Goal: Information Seeking & Learning: Learn about a topic

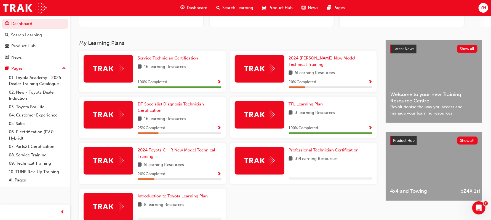
scroll to position [82, 0]
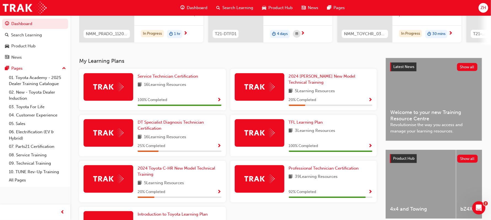
click at [259, 85] on img at bounding box center [259, 87] width 30 height 9
click at [316, 77] on span "2024 [PERSON_NAME] New Model Technical Training" at bounding box center [322, 79] width 67 height 11
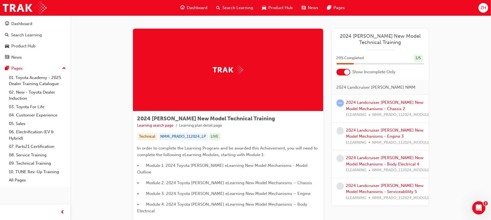
click at [224, 68] on img at bounding box center [228, 70] width 30 height 9
click at [381, 40] on span "2024 [PERSON_NAME] New Model Technical Training" at bounding box center [381, 39] width 88 height 12
click at [377, 35] on span "2024 [PERSON_NAME] New Model Technical Training" at bounding box center [381, 39] width 88 height 12
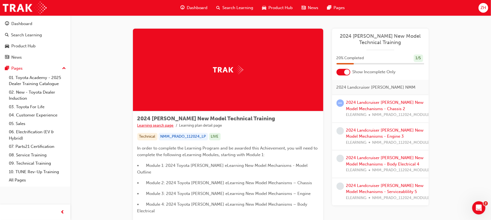
click at [160, 125] on link "Learning search page" at bounding box center [155, 125] width 36 height 5
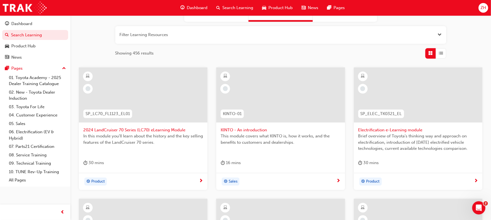
scroll to position [49, 0]
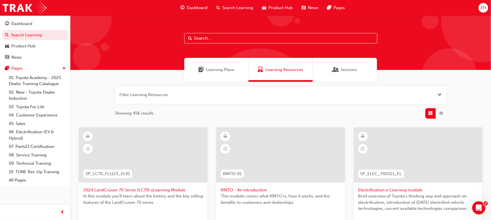
click at [482, 9] on span "ZH" at bounding box center [484, 8] width 6 height 6
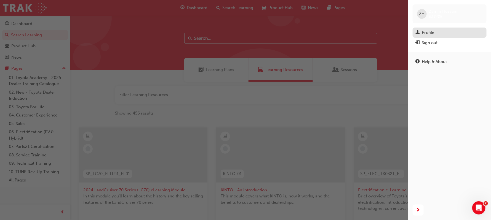
click at [428, 35] on div "Profile" at bounding box center [428, 33] width 12 height 6
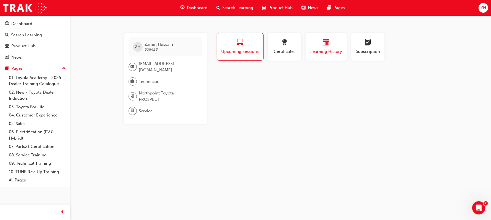
click at [317, 54] on span "Learning History" at bounding box center [326, 52] width 33 height 6
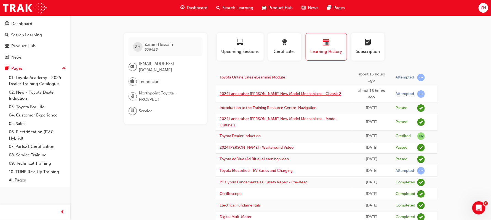
click at [295, 95] on link "2024 Landcruiser [PERSON_NAME] New Model Mechanisms - Chassis 2" at bounding box center [281, 94] width 122 height 5
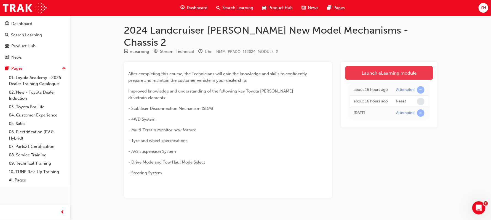
click at [364, 66] on link "Launch eLearning module" at bounding box center [389, 73] width 88 height 14
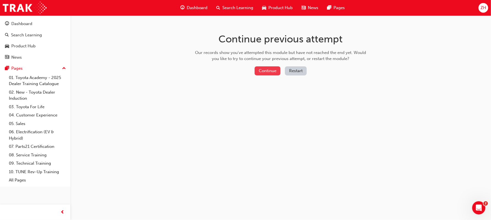
click at [268, 70] on button "Continue" at bounding box center [268, 70] width 26 height 9
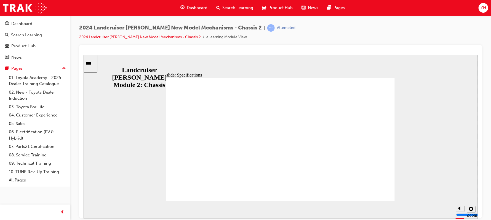
scroll to position [0, 0]
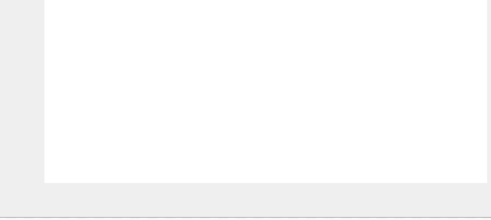
scroll to position [0, 0]
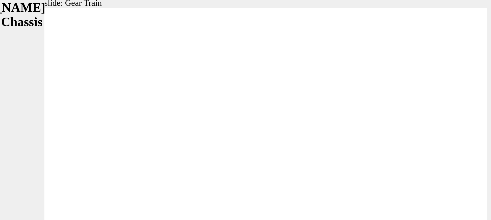
scroll to position [0, 0]
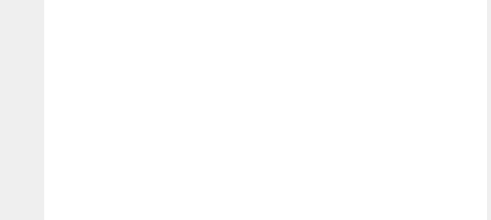
drag, startPoint x: 141, startPoint y: 40, endPoint x: 141, endPoint y: 58, distance: 17.9
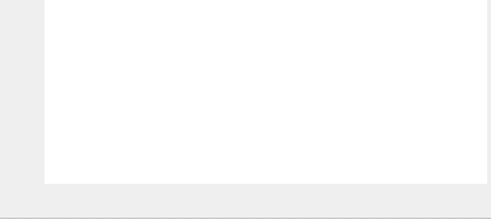
scroll to position [0, 0]
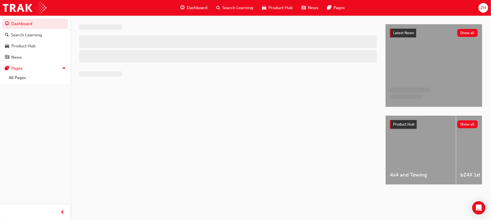
click at [484, 7] on span "ZH" at bounding box center [484, 8] width 6 height 6
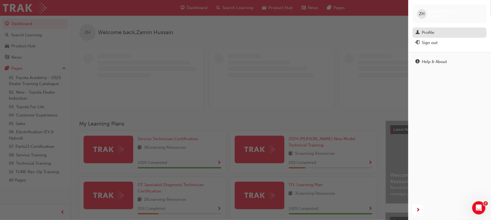
click at [423, 33] on div "Profile" at bounding box center [428, 33] width 12 height 6
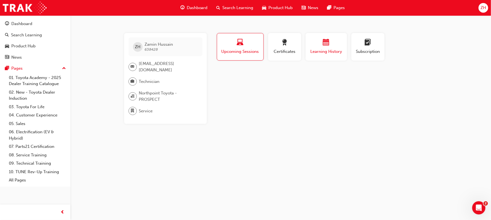
click at [329, 47] on div "Learning History" at bounding box center [326, 47] width 33 height 16
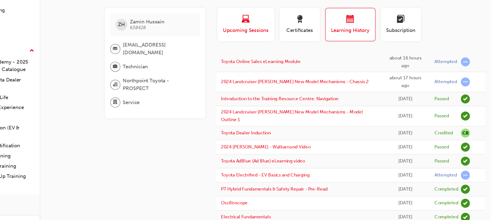
click at [235, 49] on span "Upcoming Sessions" at bounding box center [240, 52] width 39 height 6
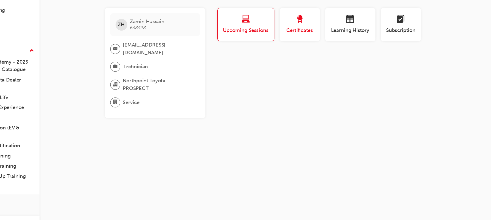
click at [273, 53] on span "Certificates" at bounding box center [284, 52] width 25 height 6
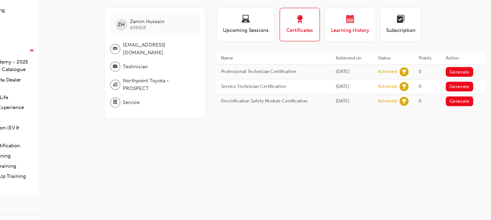
click at [320, 52] on span "Learning History" at bounding box center [326, 52] width 33 height 6
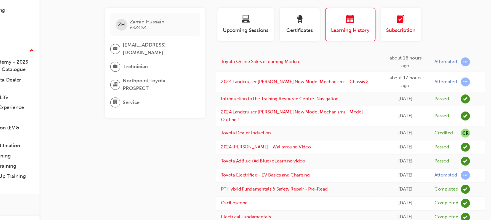
click at [365, 44] on span "learningplan-icon" at bounding box center [368, 42] width 7 height 7
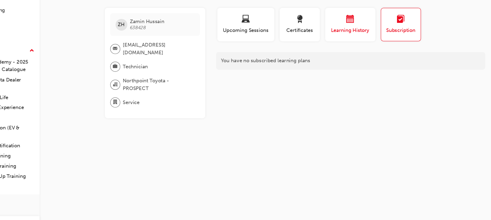
click at [334, 47] on div "button" at bounding box center [326, 43] width 33 height 9
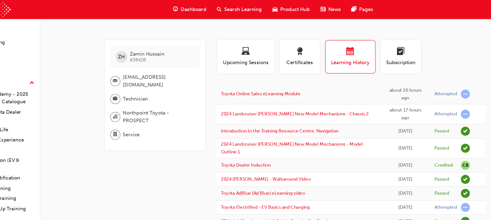
click at [195, 9] on span "Dashboard" at bounding box center [197, 8] width 21 height 6
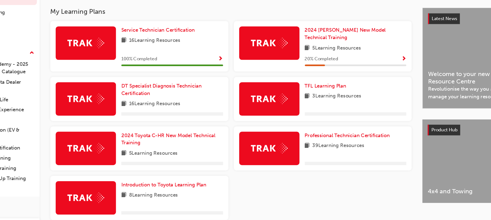
scroll to position [109, 0]
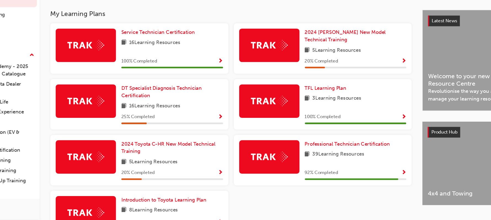
click at [106, 108] on div at bounding box center [109, 107] width 50 height 28
click at [164, 93] on span "DT Specialist Diagnosis Technician Certification" at bounding box center [171, 98] width 66 height 11
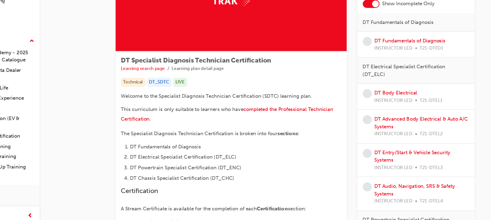
scroll to position [43, 0]
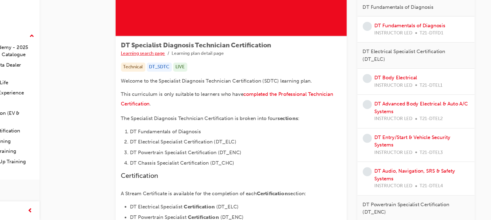
click at [148, 82] on link "Learning search page" at bounding box center [155, 83] width 36 height 5
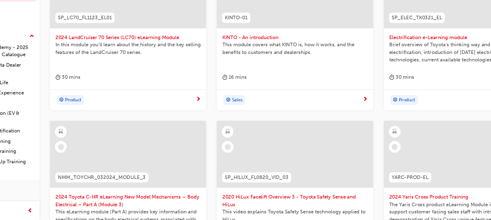
scroll to position [126, 0]
